Goal: Navigation & Orientation: Find specific page/section

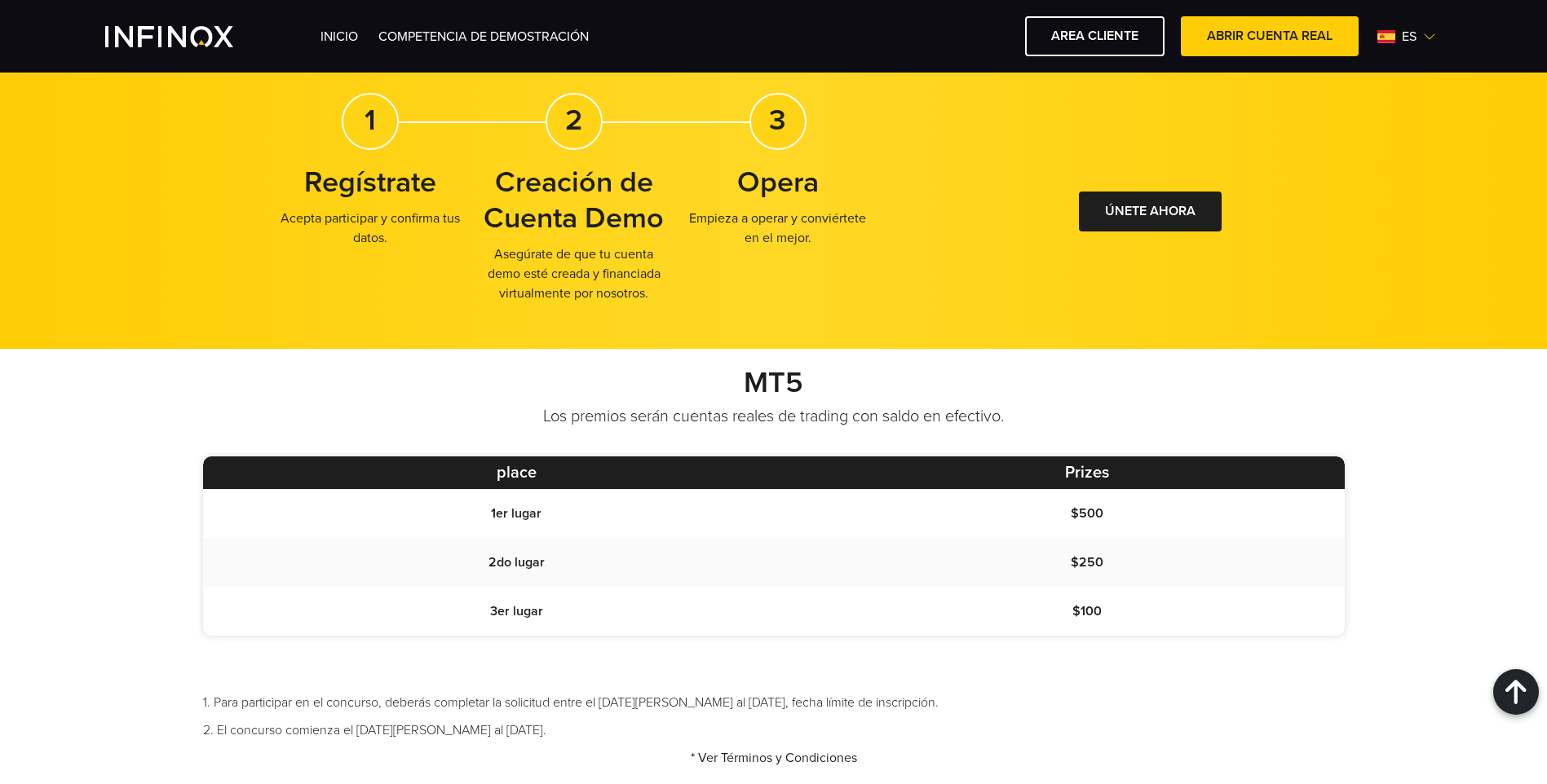
scroll to position [845, 0]
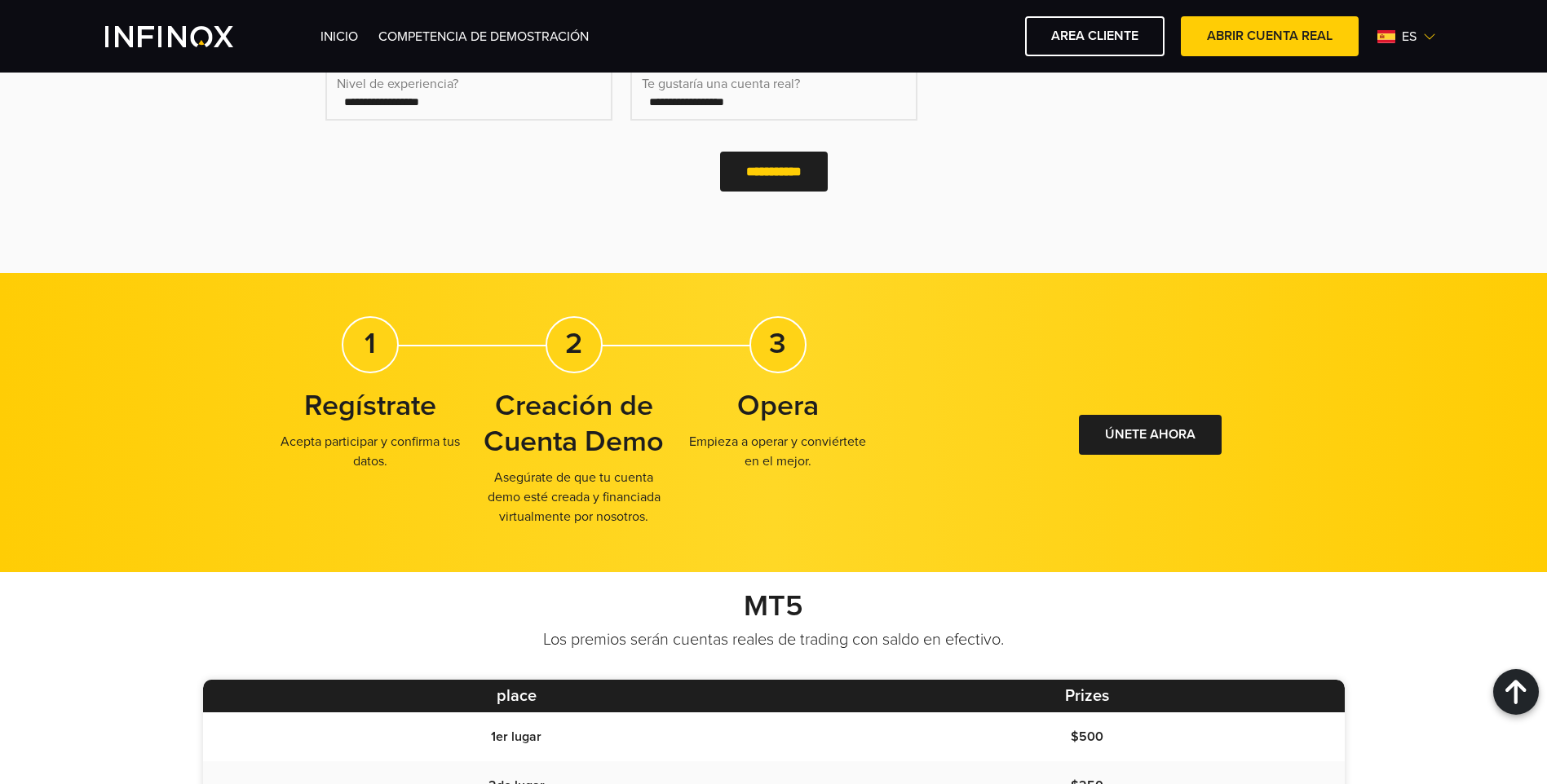
click at [348, 28] on li "INICIO" at bounding box center [338, 36] width 38 height 19
click at [348, 31] on link "INICIO" at bounding box center [338, 37] width 38 height 17
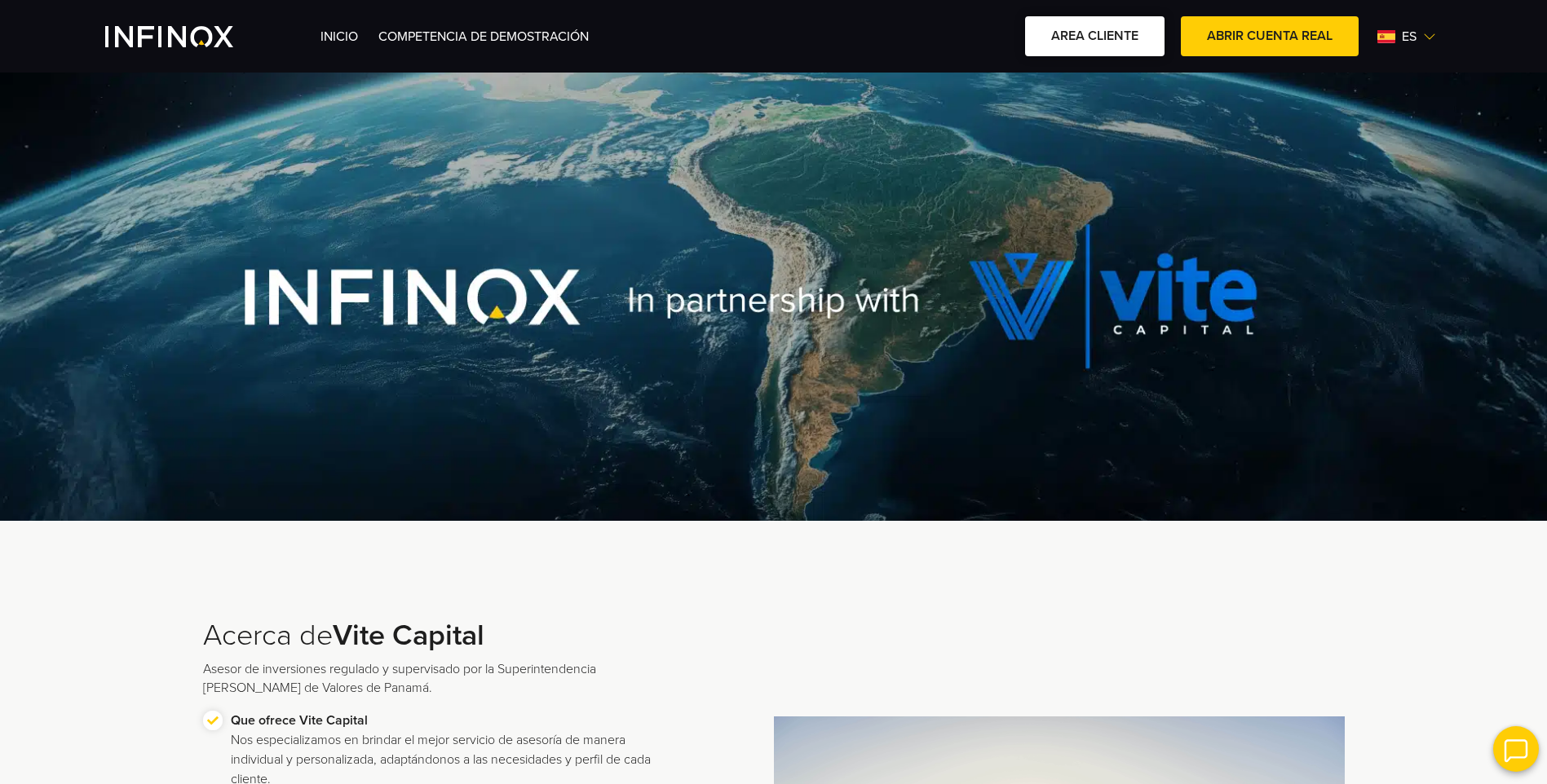
click at [1079, 39] on link "AREA CLIENTE" at bounding box center [1094, 36] width 140 height 40
click at [480, 23] on div "INICIO Competencia de Demostración AREA CLIENTE ABRIR CUENTA REAL es English" at bounding box center [880, 36] width 1122 height 40
click at [491, 37] on link "Competencia de Demostración" at bounding box center [483, 37] width 210 height 17
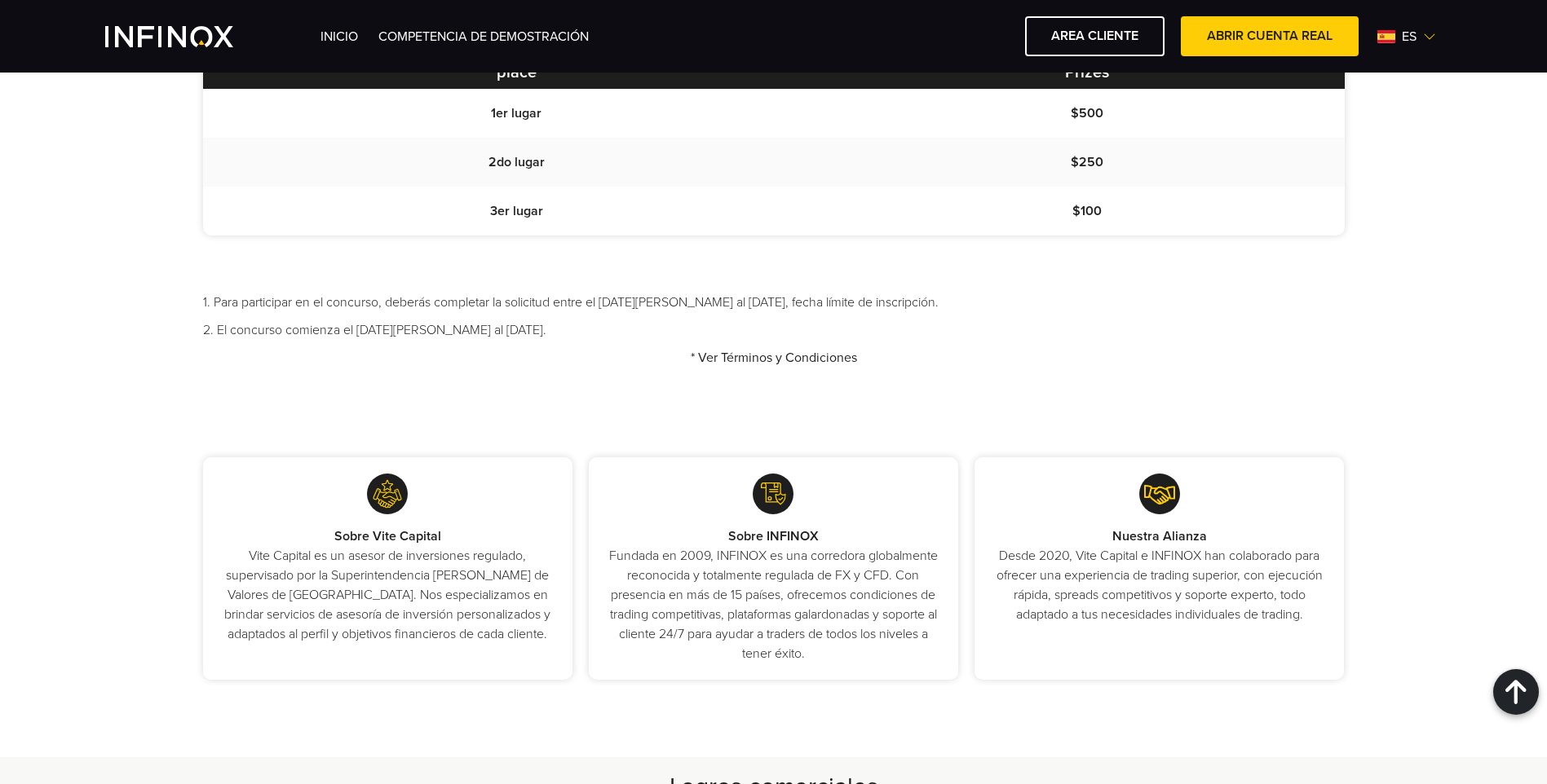
scroll to position [1630, 0]
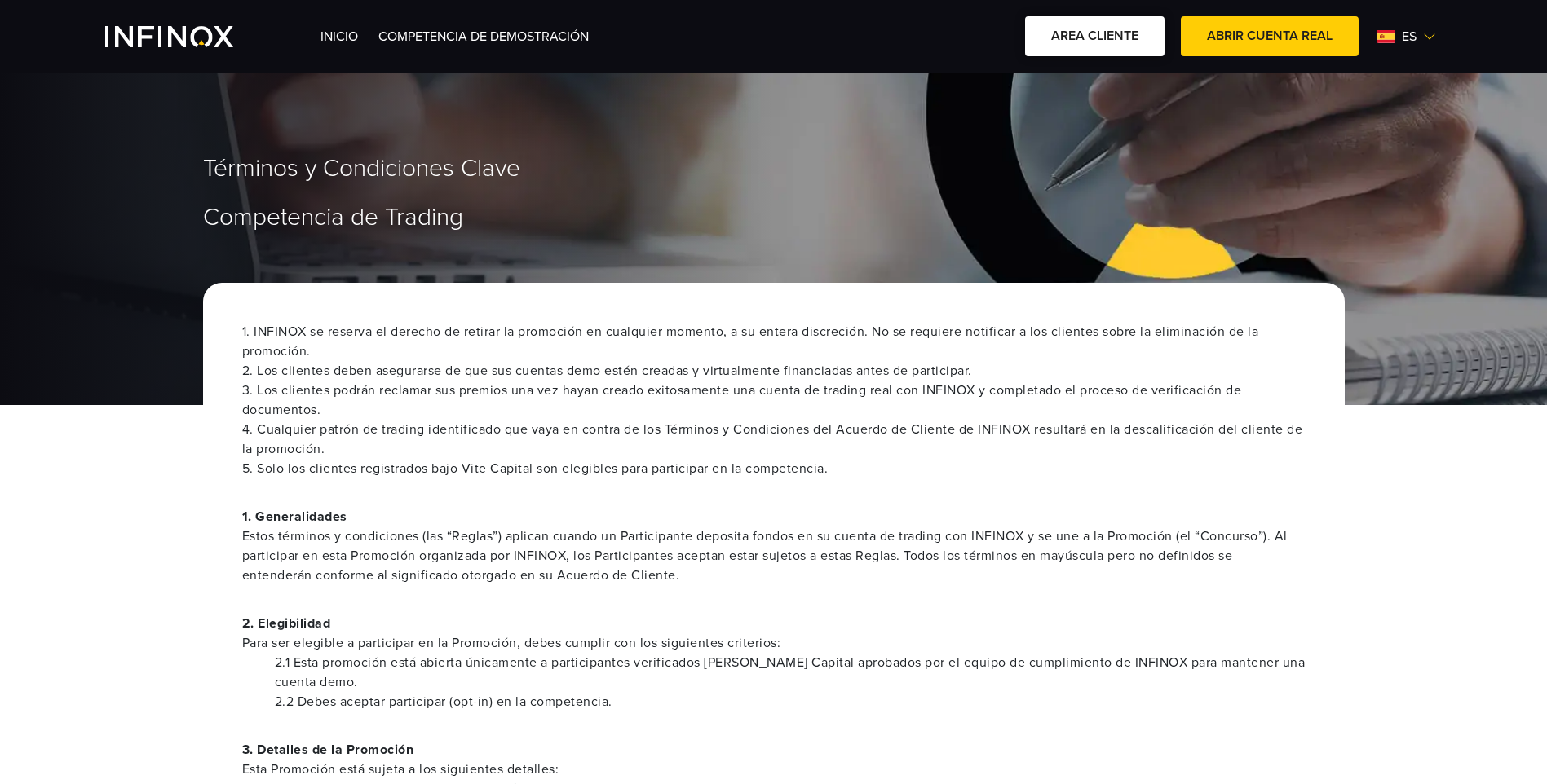
click at [1085, 49] on link "AREA CLIENTE" at bounding box center [1094, 36] width 140 height 40
